Goal: Find contact information: Find contact information

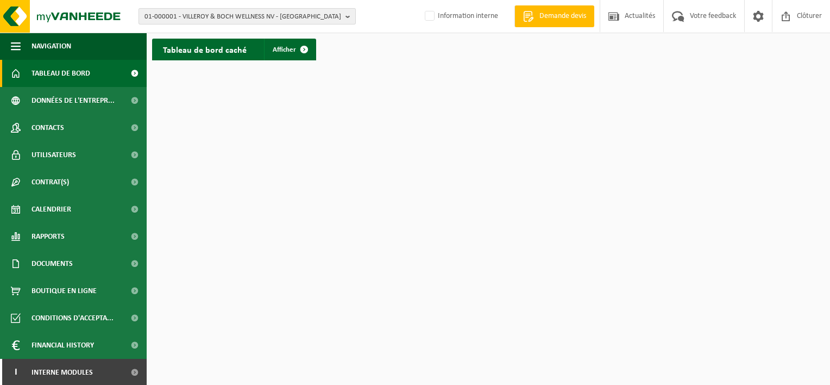
click at [349, 15] on b "button" at bounding box center [351, 16] width 10 height 15
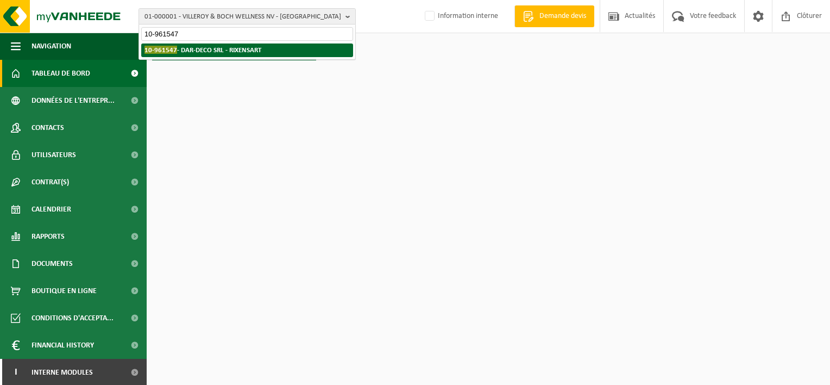
type input "10-961547"
click at [238, 49] on strong "10-961547 - DAR-DECO SRL - RIXENSART" at bounding box center [203, 50] width 117 height 8
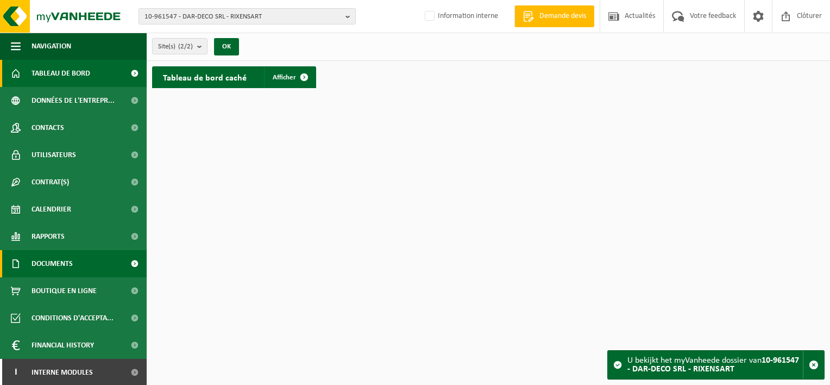
click at [64, 270] on span "Documents" at bounding box center [52, 263] width 41 height 27
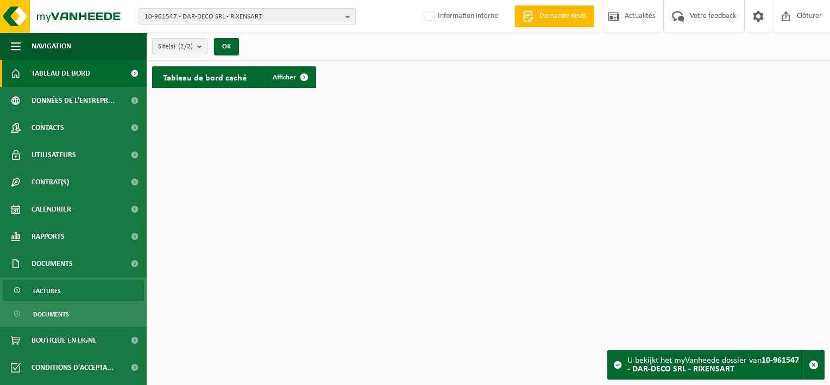
click at [59, 289] on span "Factures" at bounding box center [47, 290] width 28 height 21
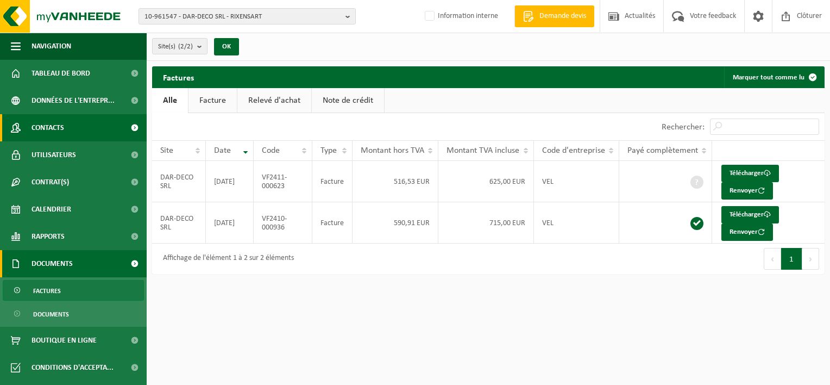
click at [54, 126] on span "Contacts" at bounding box center [48, 127] width 33 height 27
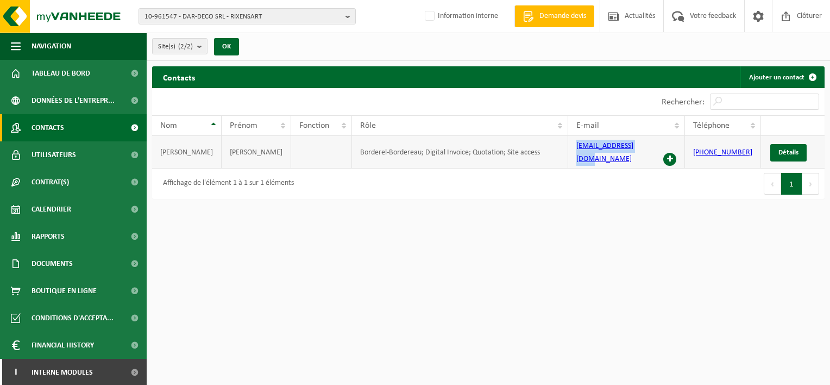
drag, startPoint x: 645, startPoint y: 151, endPoint x: 574, endPoint y: 153, distance: 70.7
click at [574, 153] on td "dardeco@hotmail.com" at bounding box center [626, 152] width 117 height 33
copy link "dardeco@hotmail.com"
